Goal: Find specific page/section: Find specific page/section

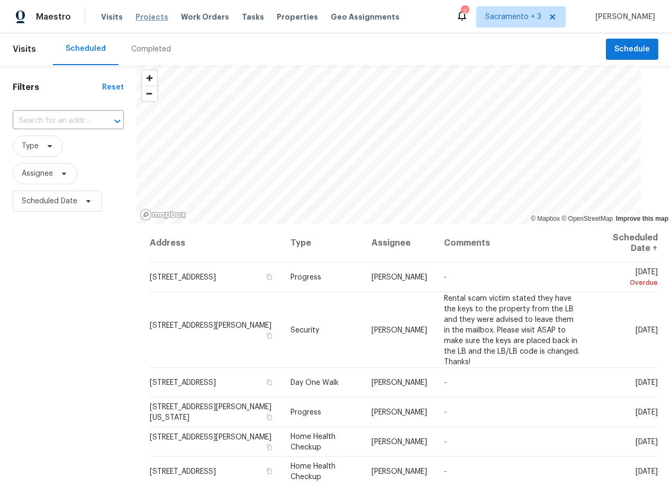
click at [142, 17] on span "Projects" at bounding box center [151, 17] width 33 height 11
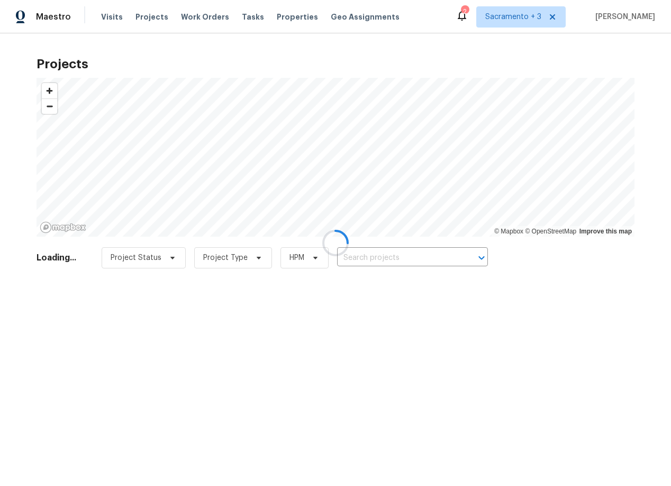
click at [359, 258] on div at bounding box center [335, 243] width 671 height 486
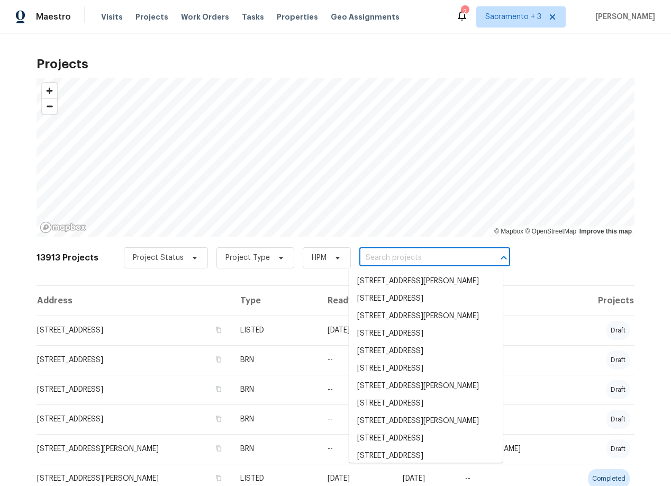
click at [359, 258] on input "text" at bounding box center [419, 258] width 121 height 16
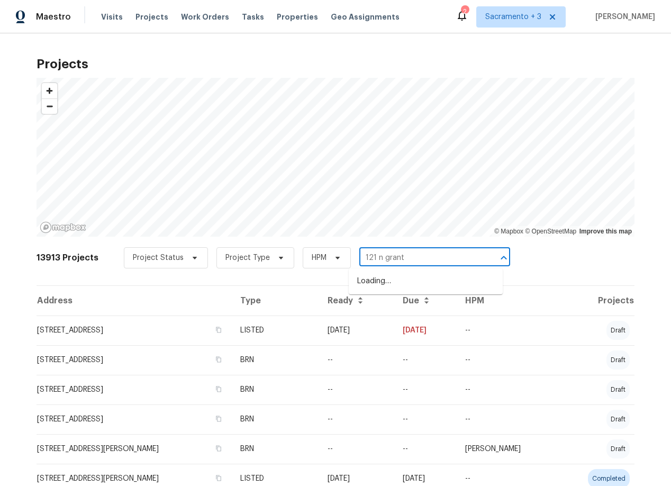
type input "121 n grant"
click at [433, 284] on li "121 N Grant Ln, Folsom, CA 95630" at bounding box center [426, 280] width 154 height 17
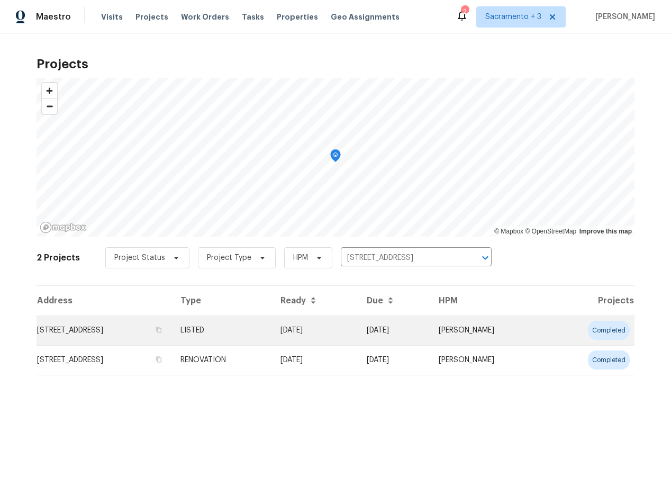
click at [131, 331] on td "121 N Grant Ln, Folsom, CA 95630" at bounding box center [104, 330] width 135 height 30
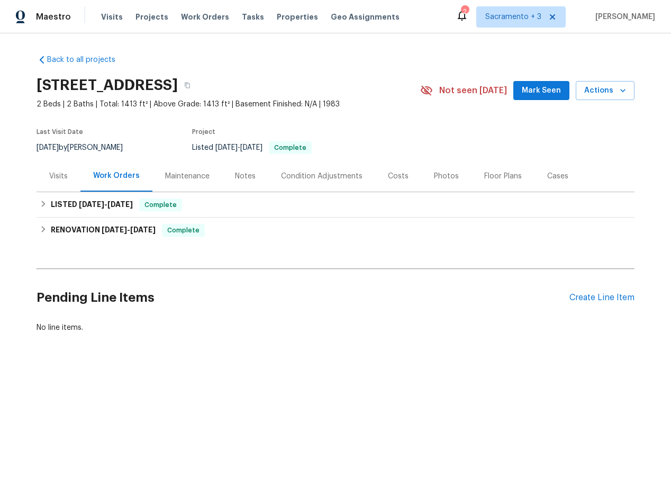
click at [51, 181] on div "Visits" at bounding box center [59, 175] width 44 height 31
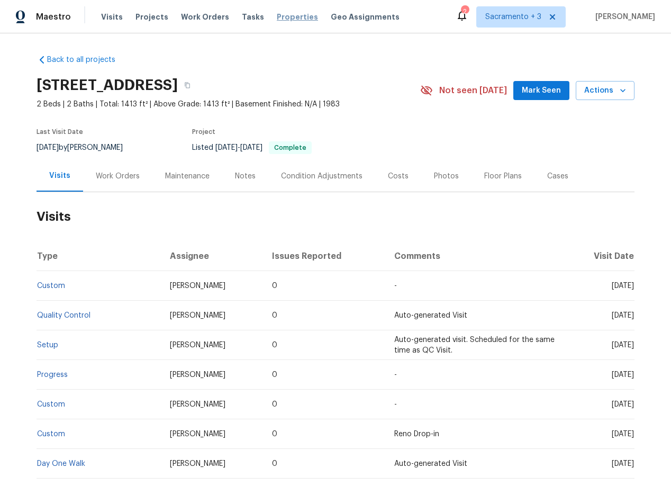
click at [285, 18] on span "Properties" at bounding box center [297, 17] width 41 height 11
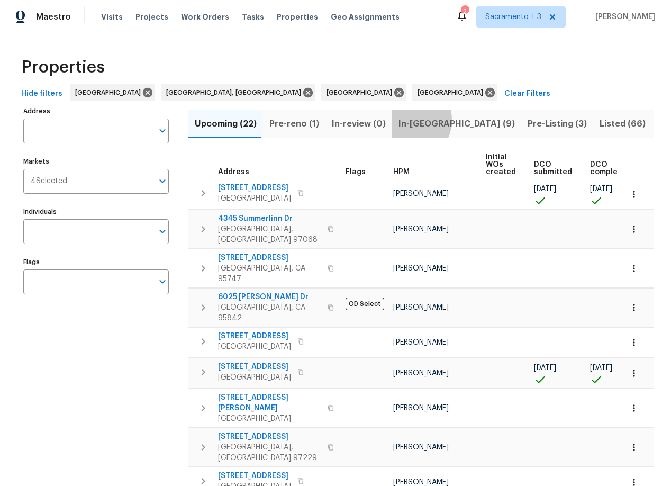
click at [399, 120] on span "In-reno (9)" at bounding box center [456, 123] width 116 height 15
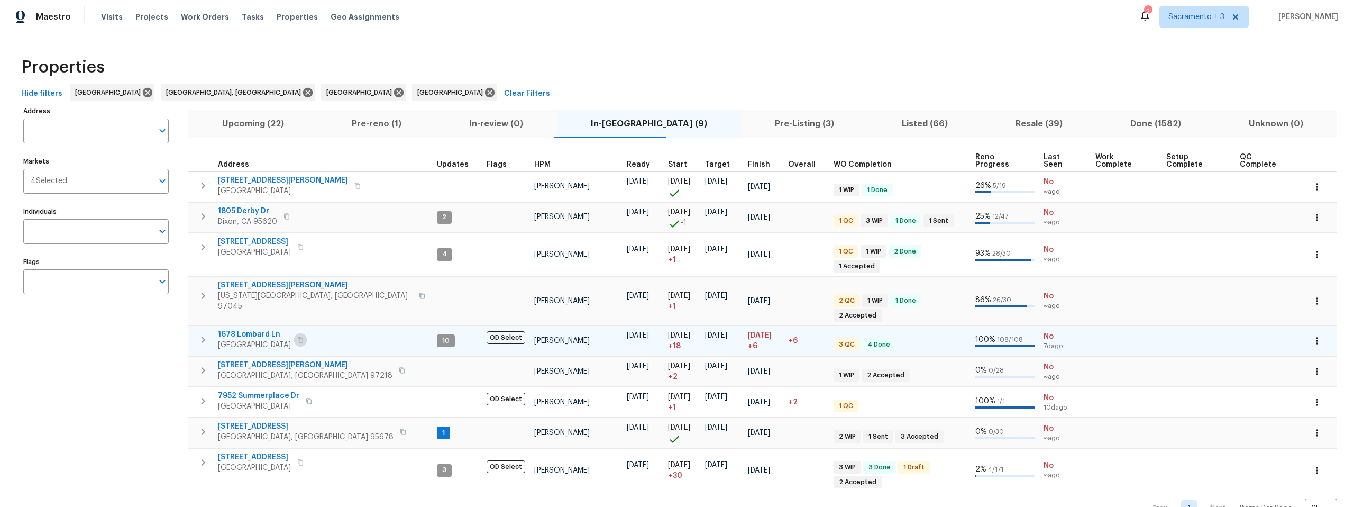
click at [297, 336] on icon "button" at bounding box center [300, 339] width 6 height 6
